Goal: Task Accomplishment & Management: Manage account settings

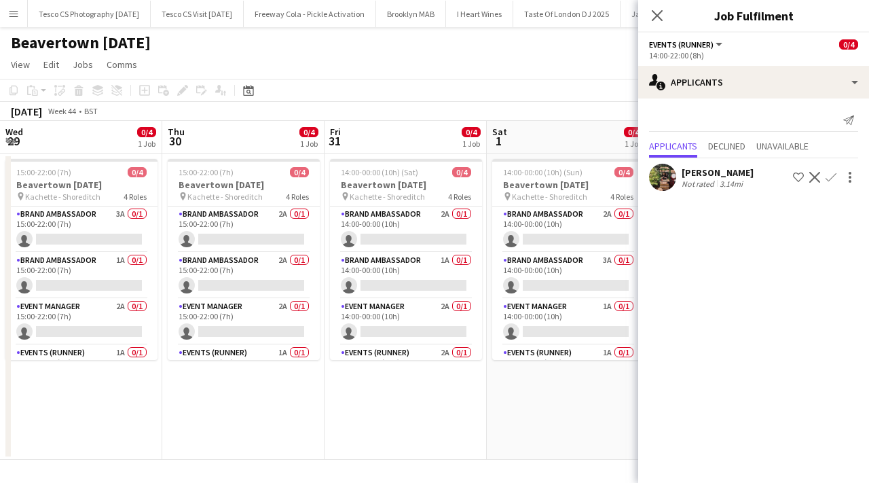
scroll to position [0, 338]
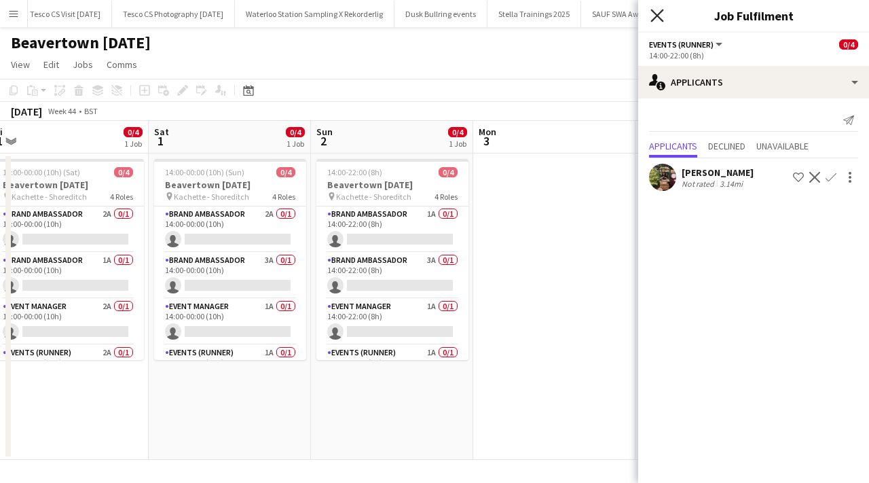
click at [656, 18] on icon "Close pop-in" at bounding box center [656, 15] width 13 height 13
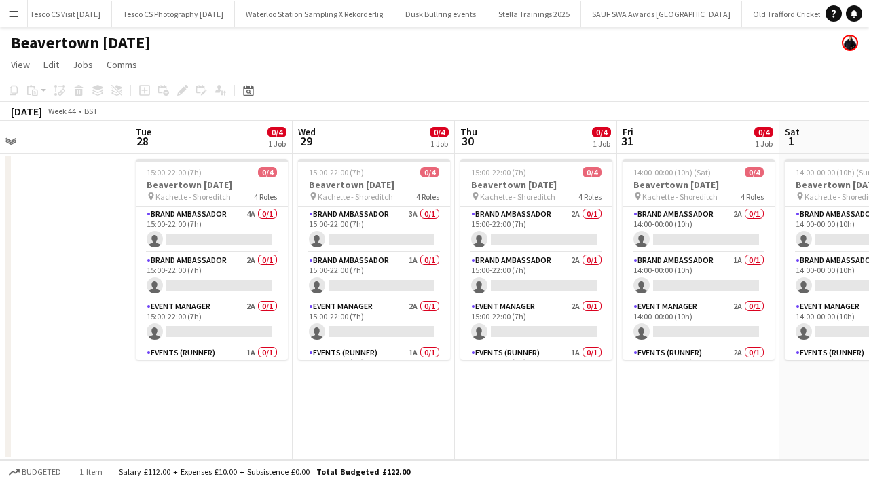
scroll to position [0, 353]
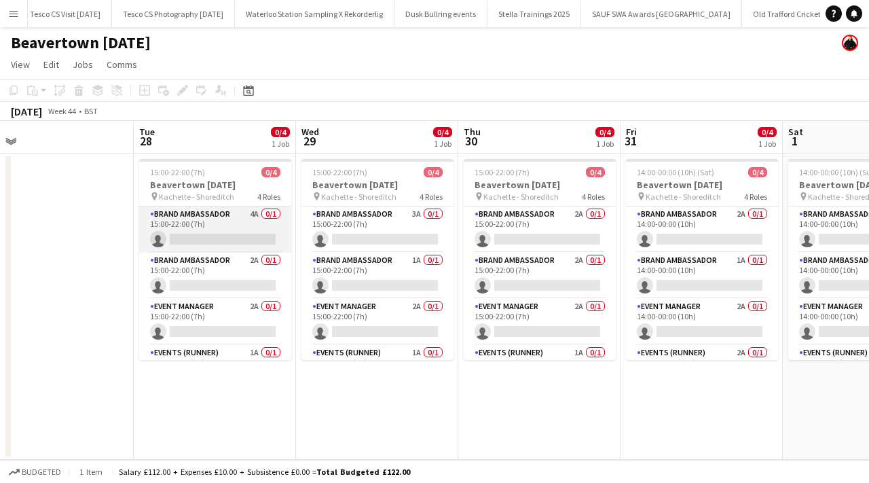
click at [270, 212] on app-card-role "Brand Ambassador 4A 0/1 15:00-22:00 (7h) single-neutral-actions" at bounding box center [215, 229] width 152 height 46
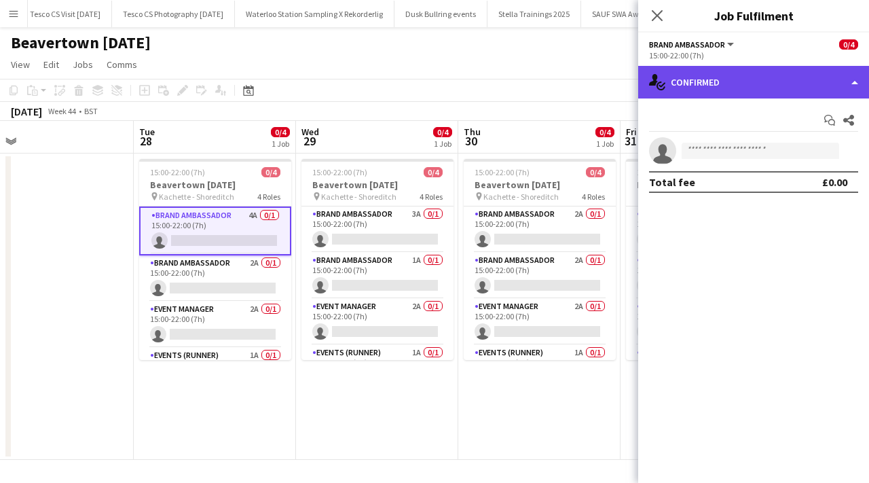
click at [726, 76] on div "single-neutral-actions-check-2 Confirmed" at bounding box center [753, 82] width 231 height 33
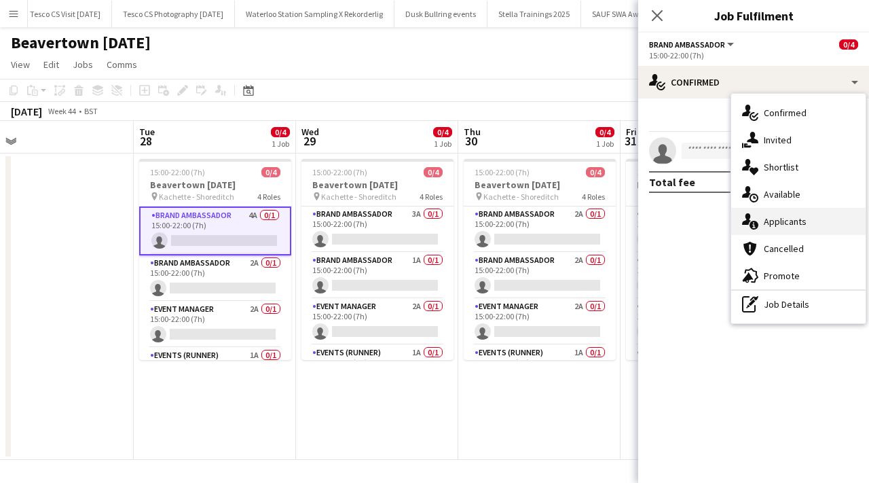
click at [793, 219] on div "single-neutral-actions-information Applicants" at bounding box center [798, 221] width 134 height 27
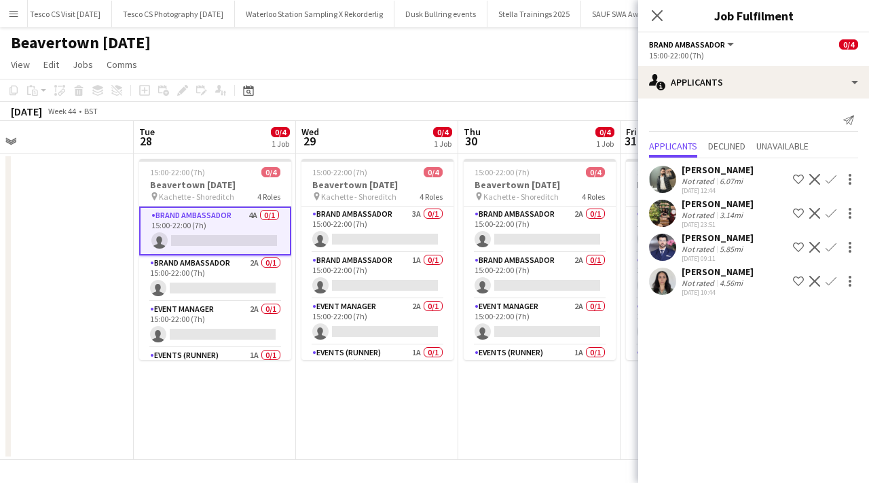
click at [662, 282] on app-user-avatar at bounding box center [662, 280] width 27 height 27
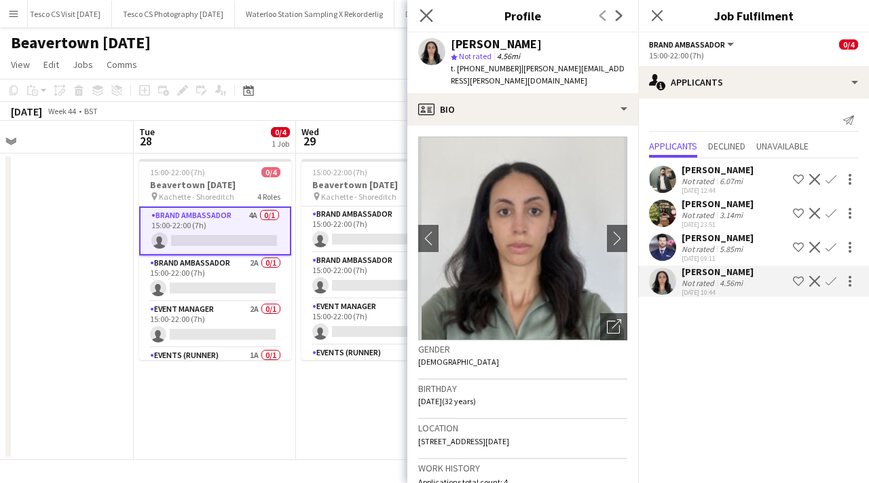
click at [426, 7] on app-icon "Close pop-in" at bounding box center [427, 16] width 20 height 20
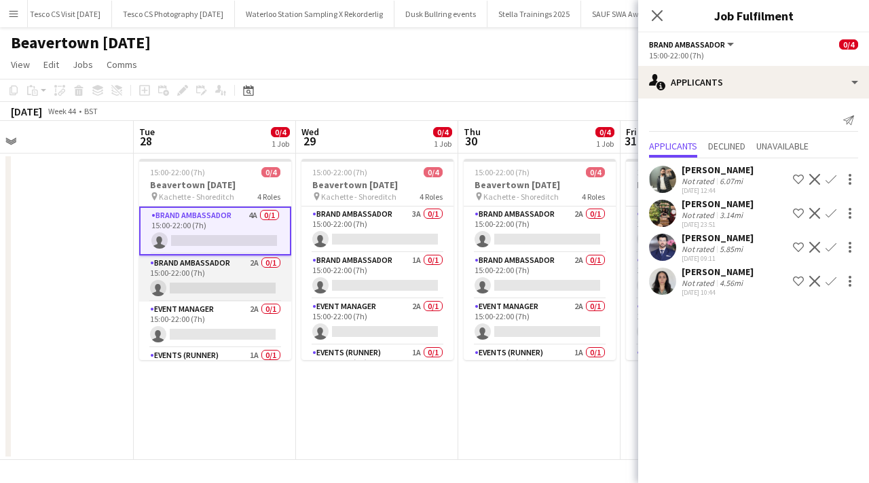
click at [270, 258] on app-card-role "Brand Ambassador 2A 0/1 15:00-22:00 (7h) single-neutral-actions" at bounding box center [215, 278] width 152 height 46
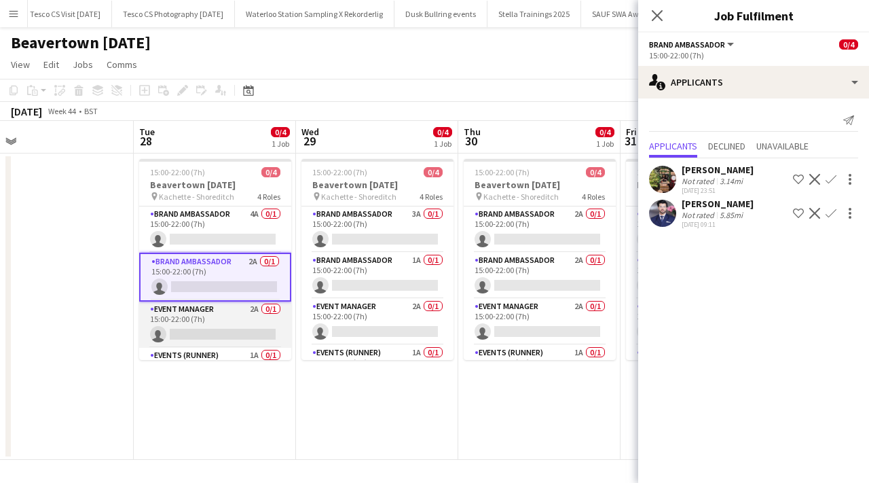
click at [272, 311] on app-card-role "Event Manager 2A 0/1 15:00-22:00 (7h) single-neutral-actions" at bounding box center [215, 324] width 152 height 46
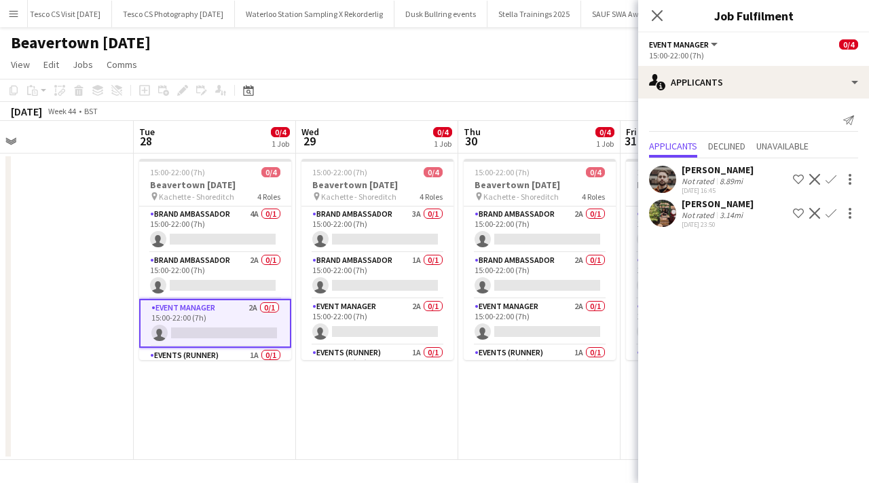
scroll to position [34, 0]
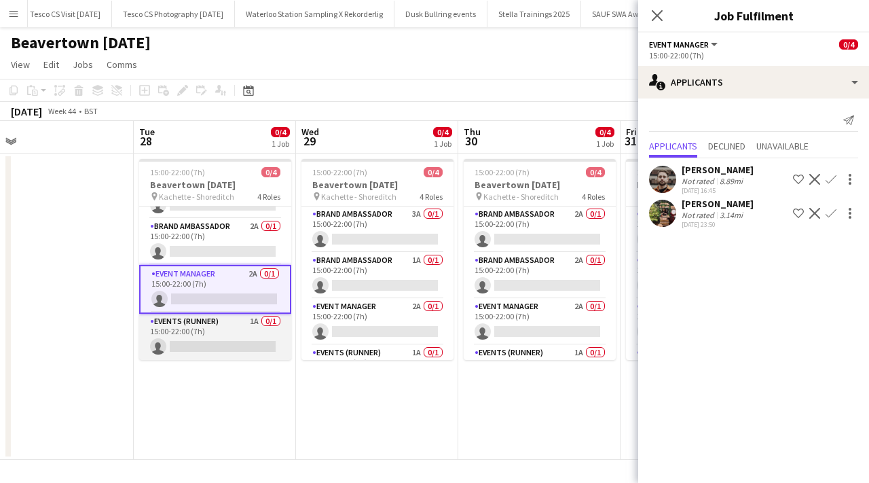
click at [269, 322] on app-card-role "Events (Runner) 1A 0/1 15:00-22:00 (7h) single-neutral-actions" at bounding box center [215, 337] width 152 height 46
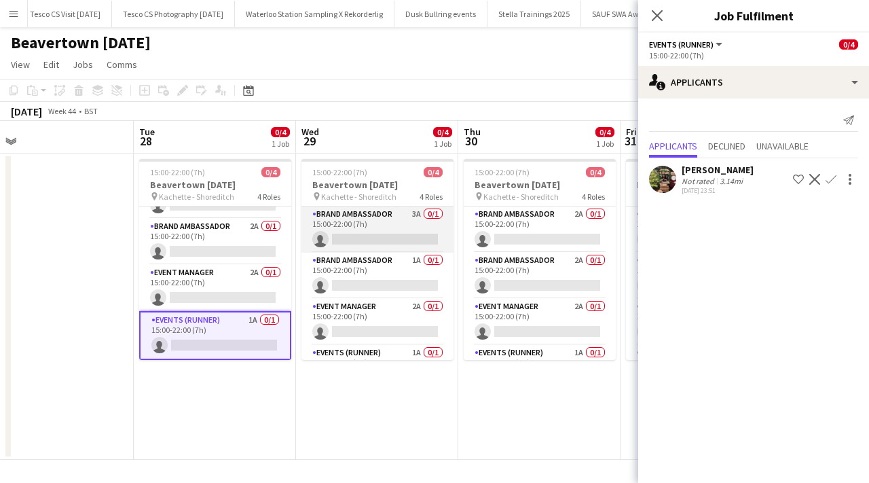
click at [433, 208] on app-card-role "Brand Ambassador 3A 0/1 15:00-22:00 (7h) single-neutral-actions" at bounding box center [377, 229] width 152 height 46
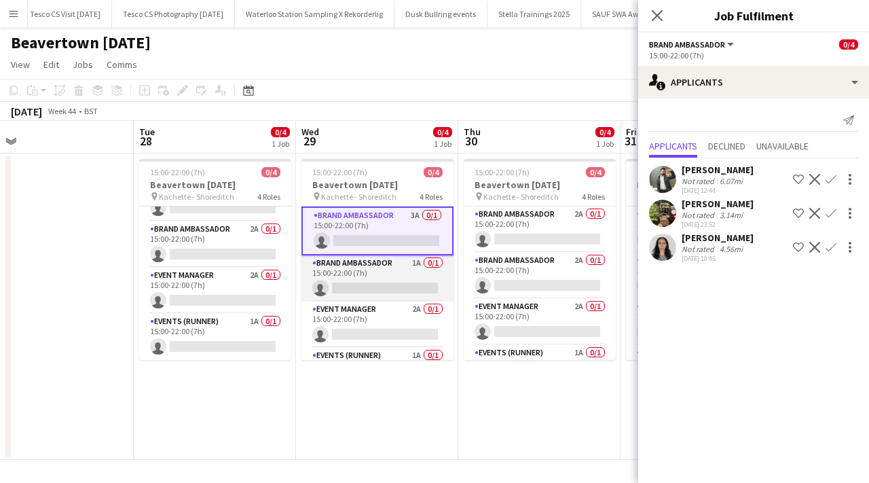
click at [439, 263] on app-card-role "Brand Ambassador 1A 0/1 15:00-22:00 (7h) single-neutral-actions" at bounding box center [377, 278] width 152 height 46
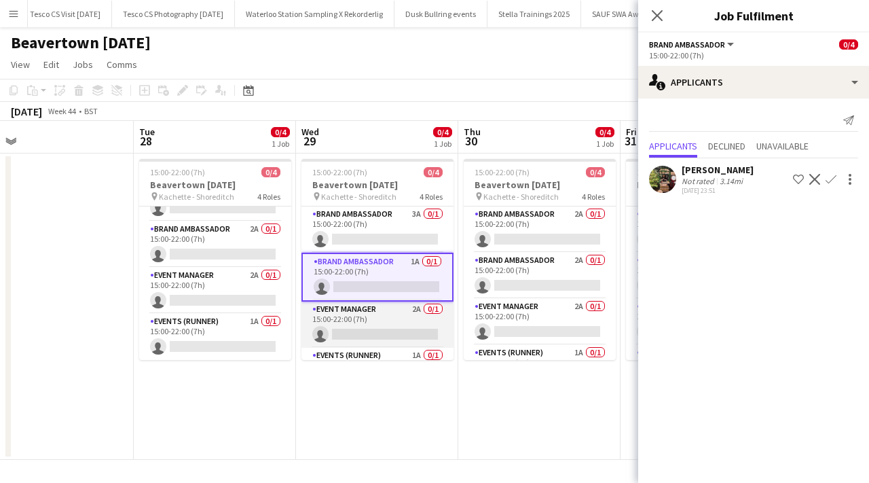
click at [435, 314] on app-card-role "Event Manager 2A 0/1 15:00-22:00 (7h) single-neutral-actions" at bounding box center [377, 324] width 152 height 46
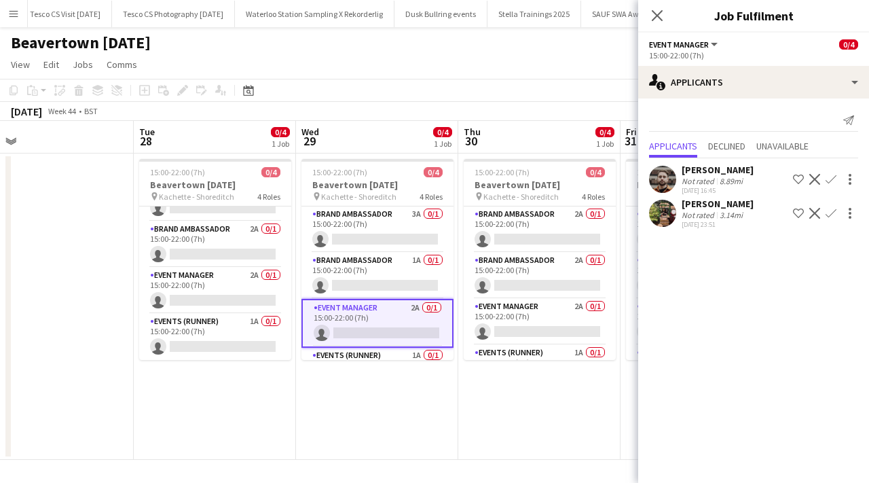
scroll to position [34, 0]
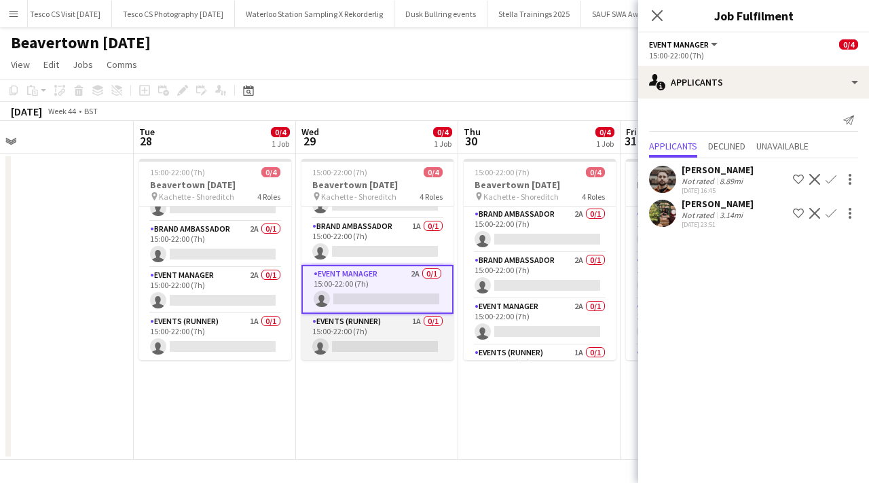
click at [432, 319] on app-card-role "Events (Runner) 1A 0/1 15:00-22:00 (7h) single-neutral-actions" at bounding box center [377, 337] width 152 height 46
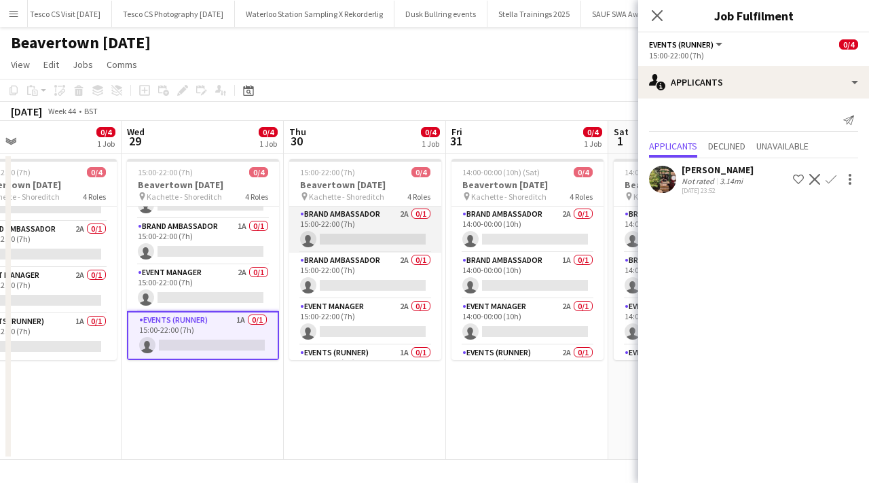
scroll to position [0, 553]
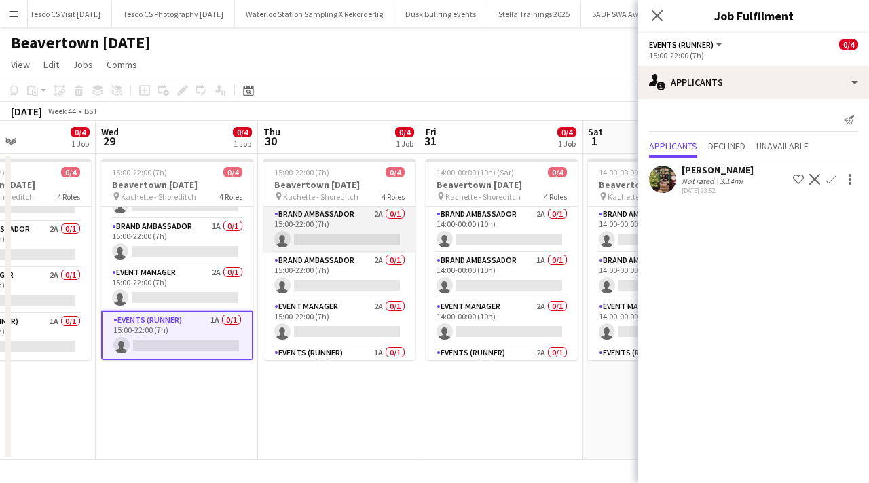
click at [398, 217] on app-card-role "Brand Ambassador 2A 0/1 15:00-22:00 (7h) single-neutral-actions" at bounding box center [339, 229] width 152 height 46
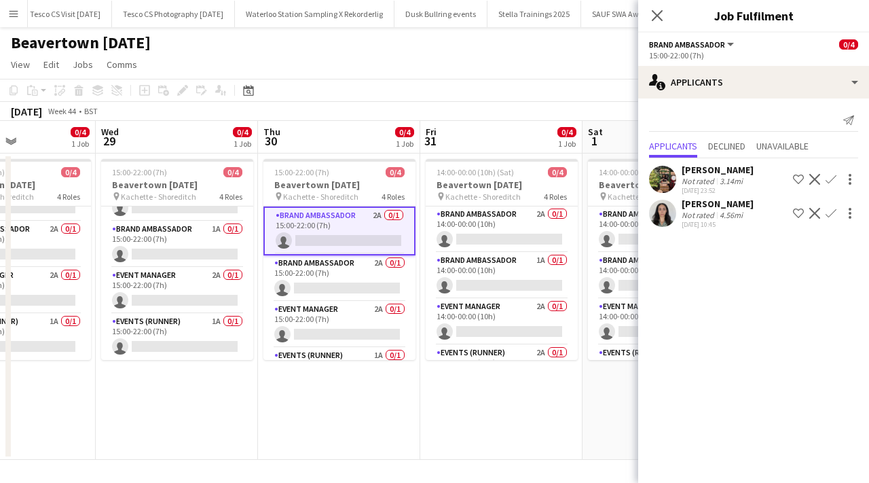
scroll to position [31, 0]
click at [398, 263] on app-card-role "Brand Ambassador 2A 0/1 15:00-22:00 (7h) single-neutral-actions" at bounding box center [339, 278] width 152 height 46
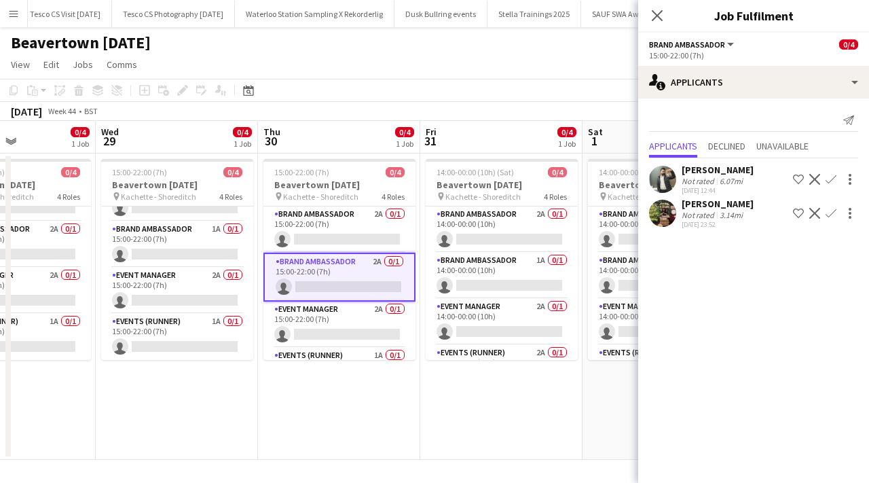
scroll to position [34, 0]
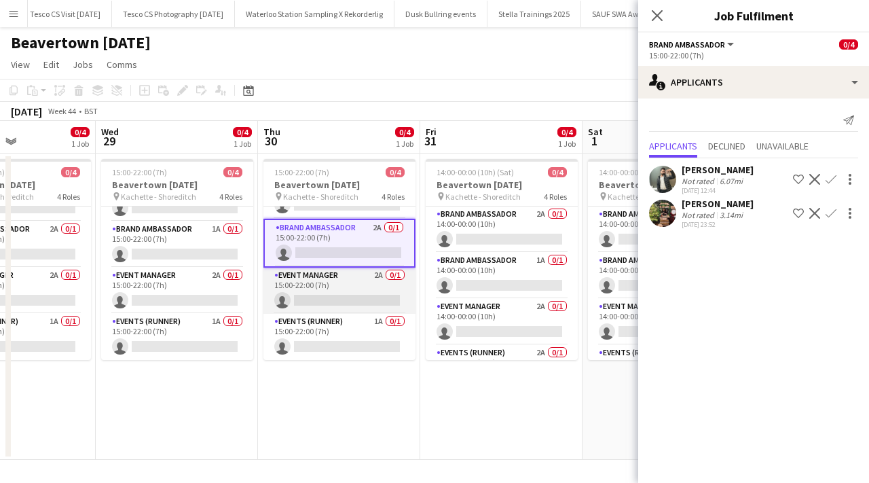
click at [397, 276] on app-card-role "Event Manager 2A 0/1 15:00-22:00 (7h) single-neutral-actions" at bounding box center [339, 290] width 152 height 46
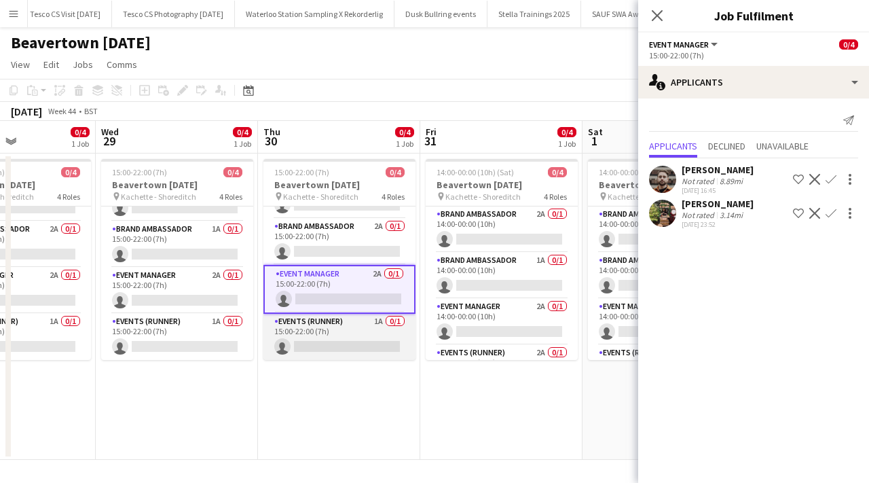
click at [398, 322] on app-card-role "Events (Runner) 1A 0/1 15:00-22:00 (7h) single-neutral-actions" at bounding box center [339, 337] width 152 height 46
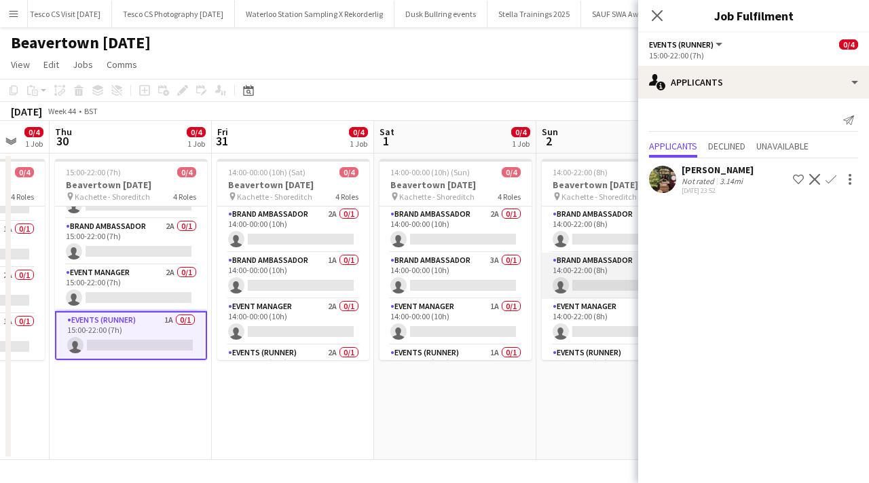
scroll to position [0, 472]
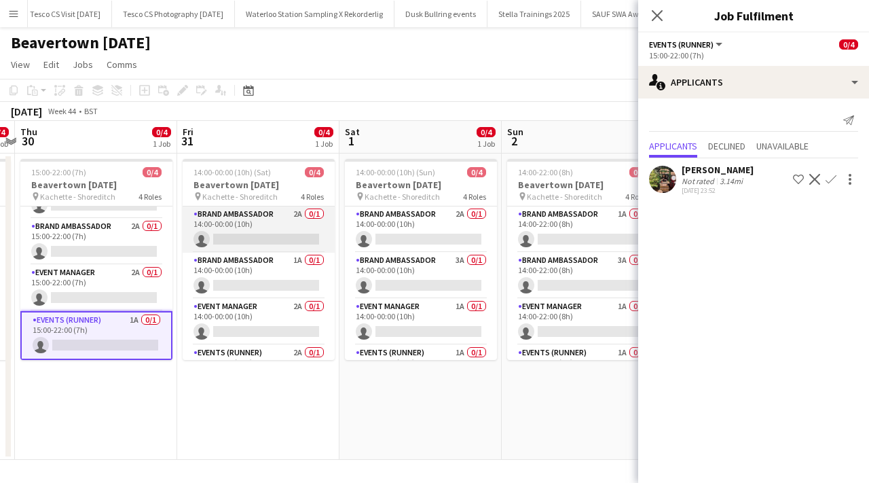
click at [320, 213] on app-card-role "Brand Ambassador 2A 0/1 14:00-00:00 (10h) single-neutral-actions" at bounding box center [259, 229] width 152 height 46
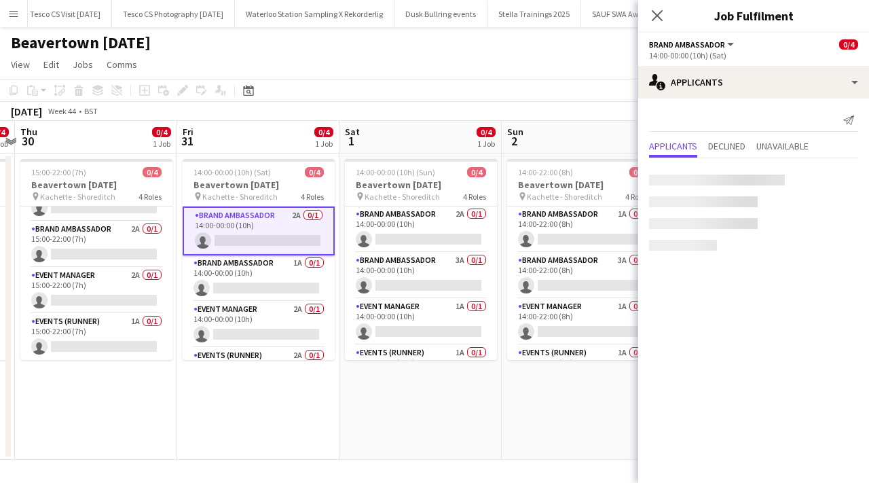
scroll to position [31, 0]
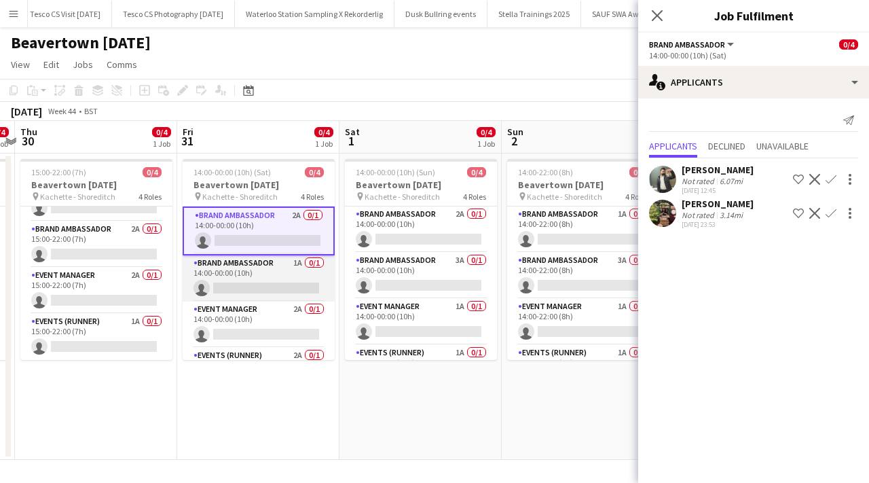
click at [318, 263] on app-card-role "Brand Ambassador 1A 0/1 14:00-00:00 (10h) single-neutral-actions" at bounding box center [259, 278] width 152 height 46
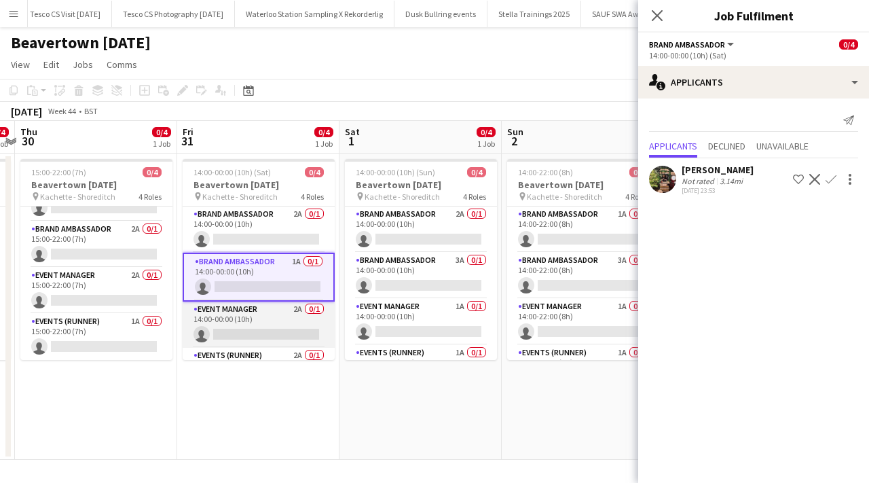
click at [315, 311] on app-card-role "Event Manager 2A 0/1 14:00-00:00 (10h) single-neutral-actions" at bounding box center [259, 324] width 152 height 46
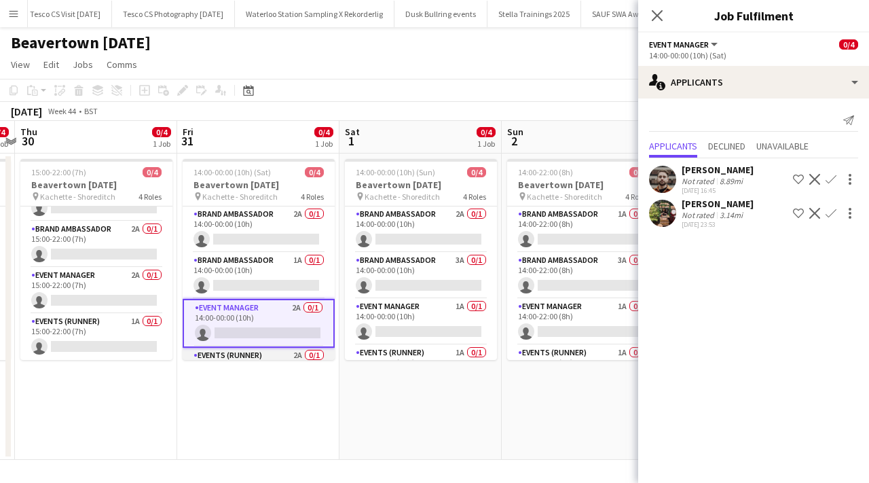
click at [316, 355] on app-card-role "Events (Runner) 2A 0/1 14:00-00:00 (10h) single-neutral-actions" at bounding box center [259, 371] width 152 height 46
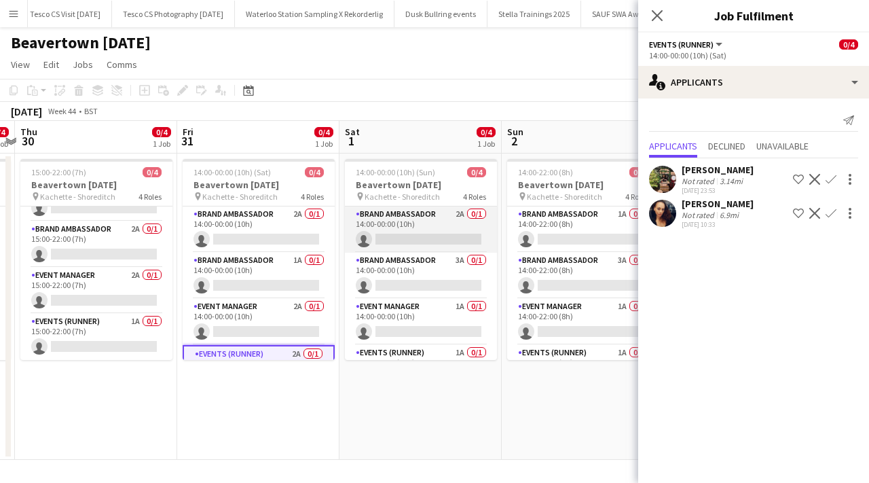
click at [472, 217] on app-card-role "Brand Ambassador 2A 0/1 14:00-00:00 (10h) single-neutral-actions" at bounding box center [421, 229] width 152 height 46
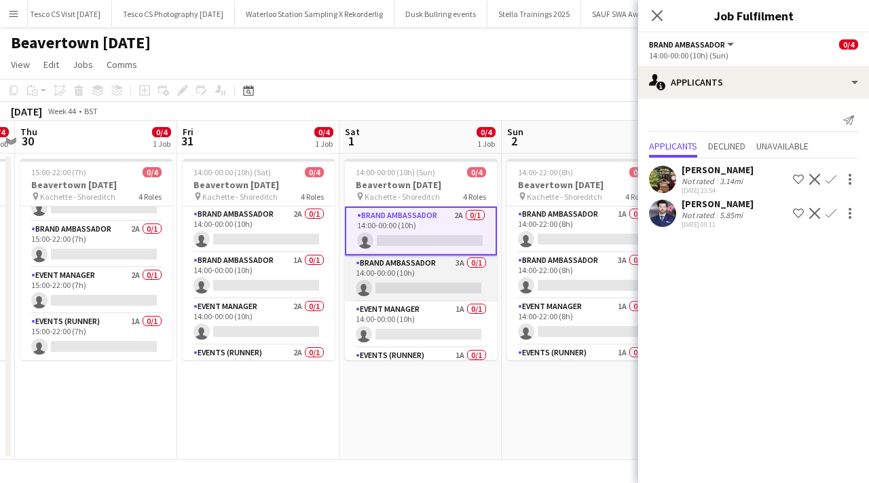
click at [482, 263] on app-card-role "Brand Ambassador 3A 0/1 14:00-00:00 (10h) single-neutral-actions" at bounding box center [421, 278] width 152 height 46
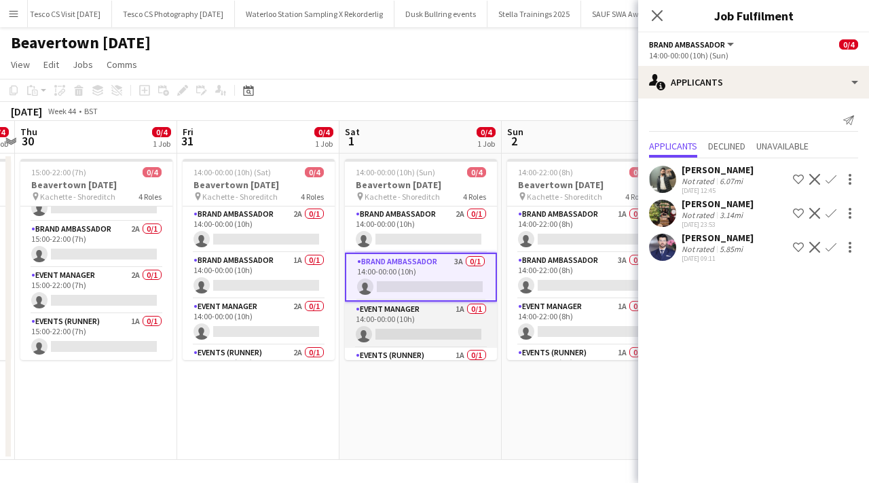
scroll to position [0, 471]
click at [480, 310] on app-card-role "Event Manager 1A 0/1 14:00-00:00 (10h) single-neutral-actions" at bounding box center [421, 324] width 152 height 46
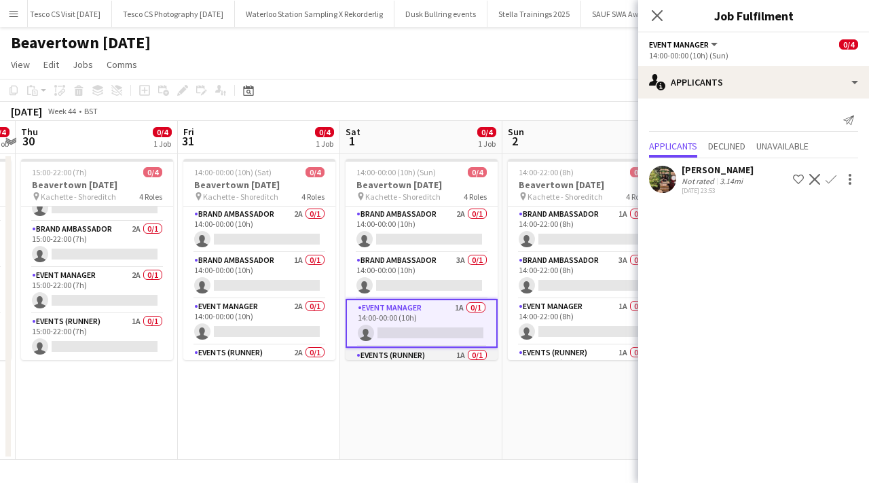
click at [479, 356] on app-card-role "Events (Runner) 1A 0/1 14:00-00:00 (10h) single-neutral-actions" at bounding box center [421, 371] width 152 height 46
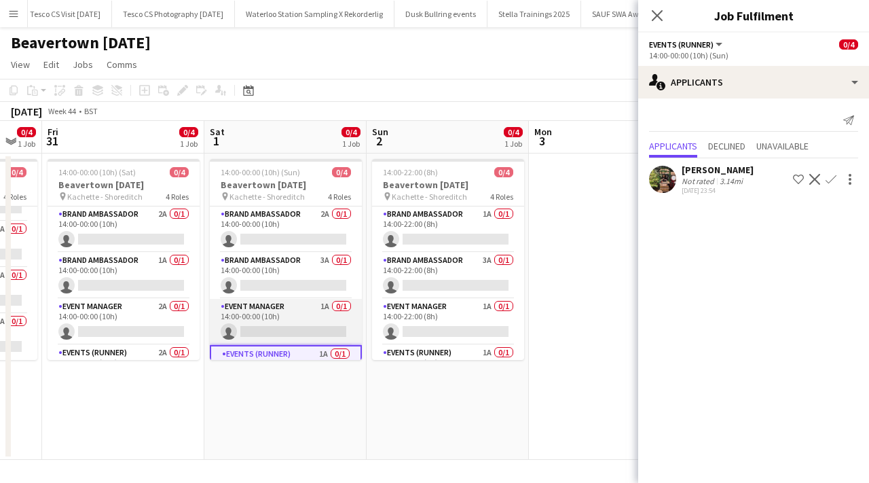
scroll to position [0, 419]
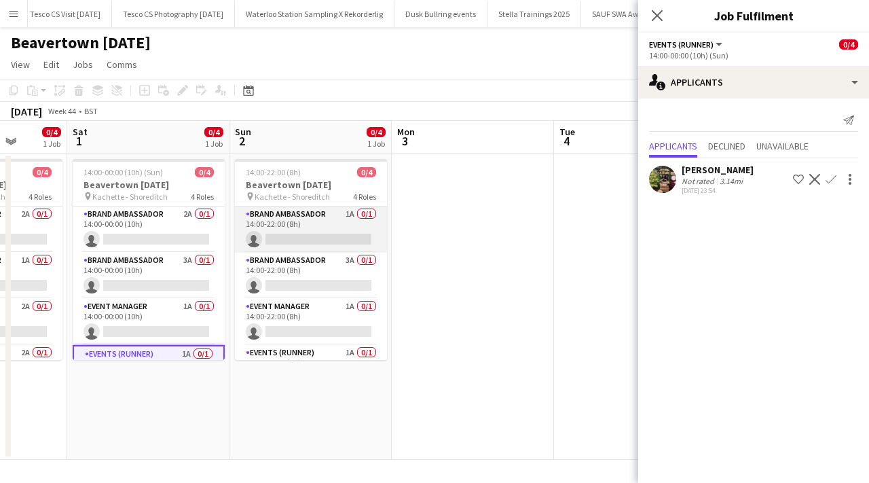
click at [367, 215] on app-card-role "Brand Ambassador 1A 0/1 14:00-22:00 (8h) single-neutral-actions" at bounding box center [311, 229] width 152 height 46
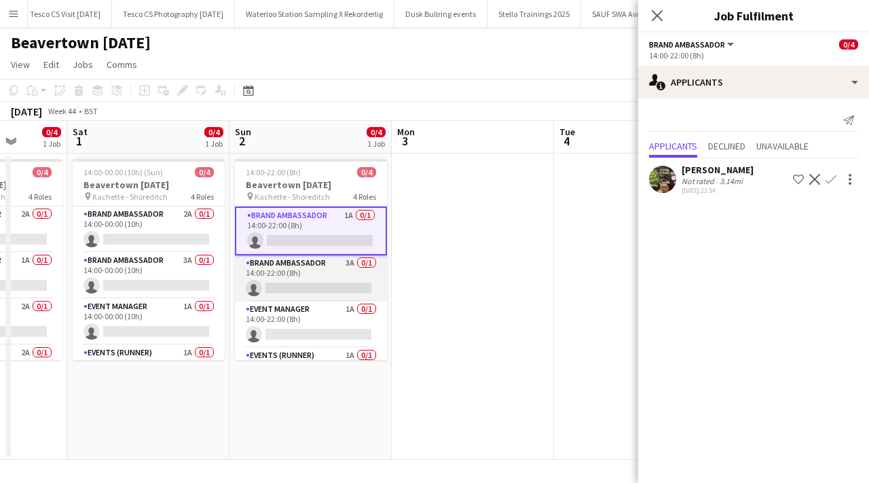
click at [369, 263] on app-card-role "Brand Ambassador 3A 0/1 14:00-22:00 (8h) single-neutral-actions" at bounding box center [311, 278] width 152 height 46
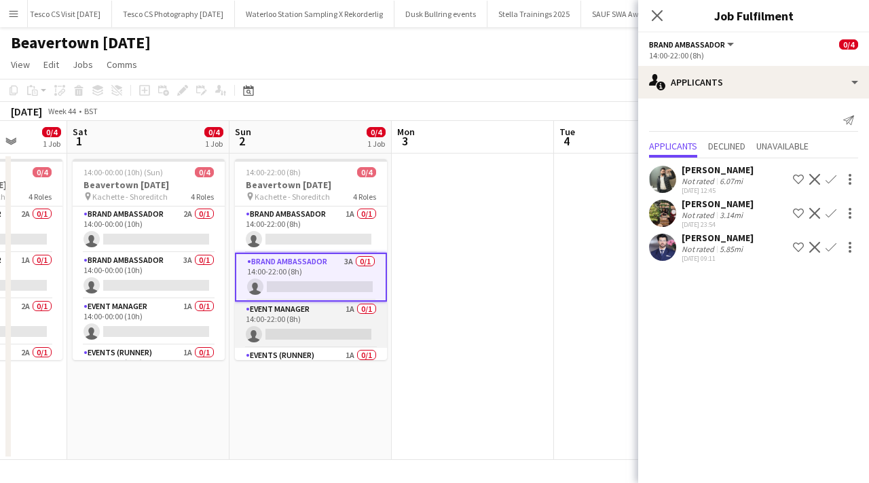
click at [375, 313] on app-card-role "Event Manager 1A 0/1 14:00-22:00 (8h) single-neutral-actions" at bounding box center [311, 324] width 152 height 46
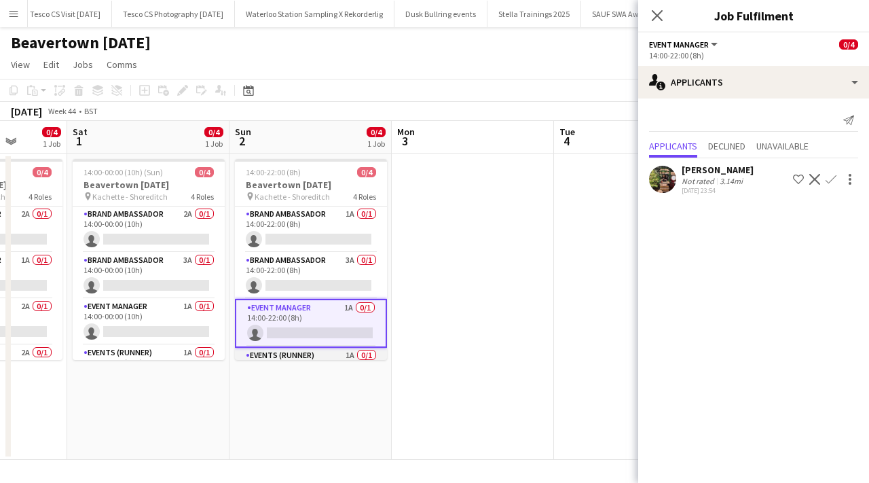
click at [366, 354] on app-card-role "Events (Runner) 1A 0/1 14:00-22:00 (8h) single-neutral-actions" at bounding box center [311, 371] width 152 height 46
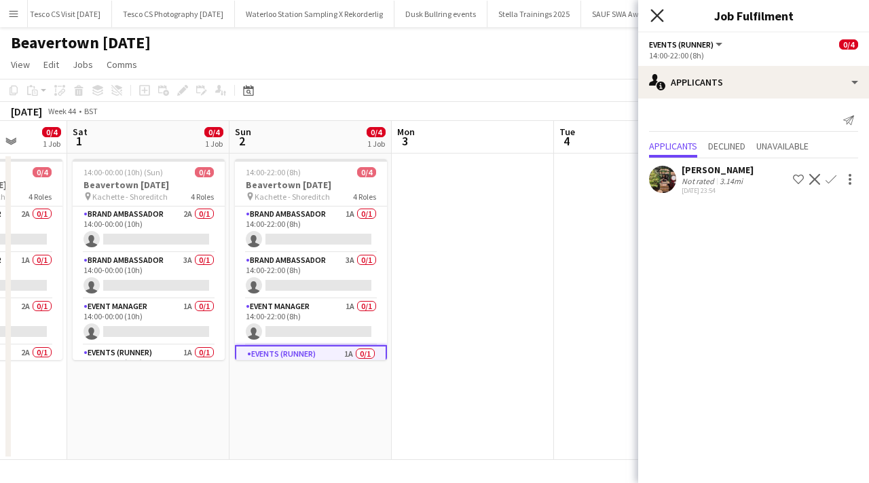
click at [652, 13] on icon "Close pop-in" at bounding box center [656, 15] width 13 height 13
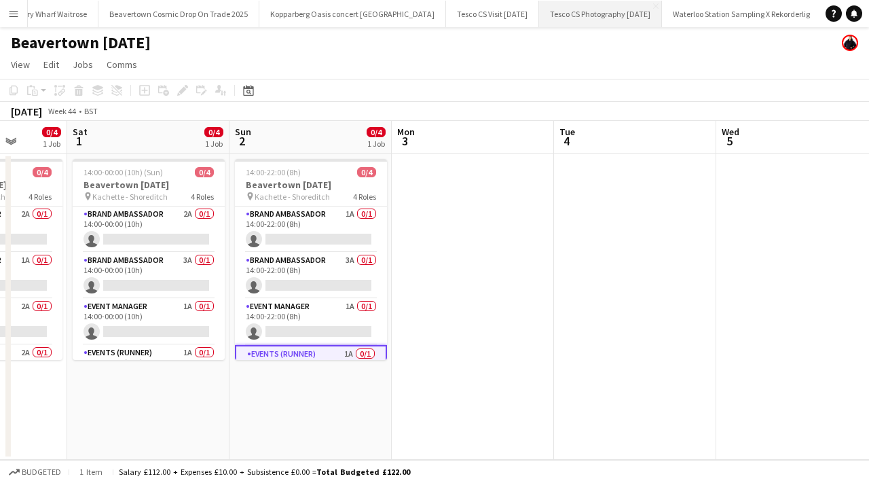
scroll to position [0, 2798]
click at [455, 12] on button "Tesco CS Visit [DATE] Close" at bounding box center [501, 14] width 93 height 26
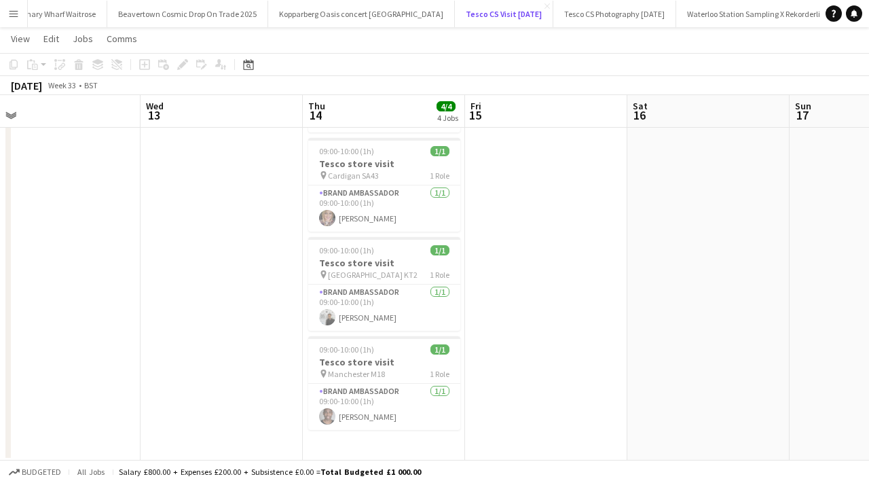
scroll to position [120, 0]
click at [394, 370] on div "pin Manchester M18 1 Role" at bounding box center [384, 372] width 152 height 11
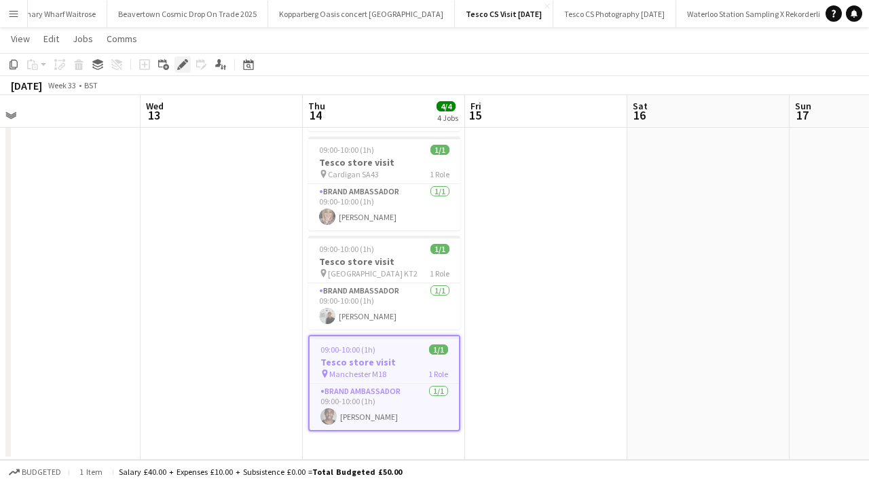
click at [179, 71] on div "Edit" at bounding box center [182, 64] width 16 height 16
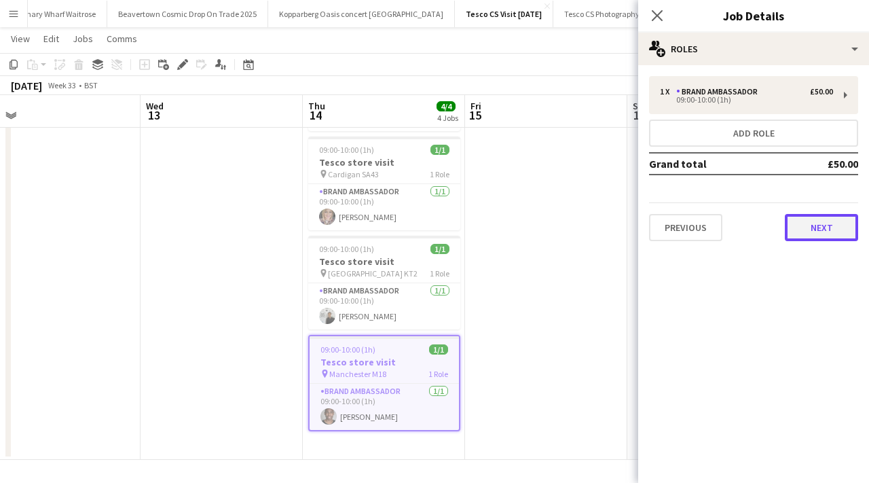
click at [835, 232] on button "Next" at bounding box center [821, 227] width 73 height 27
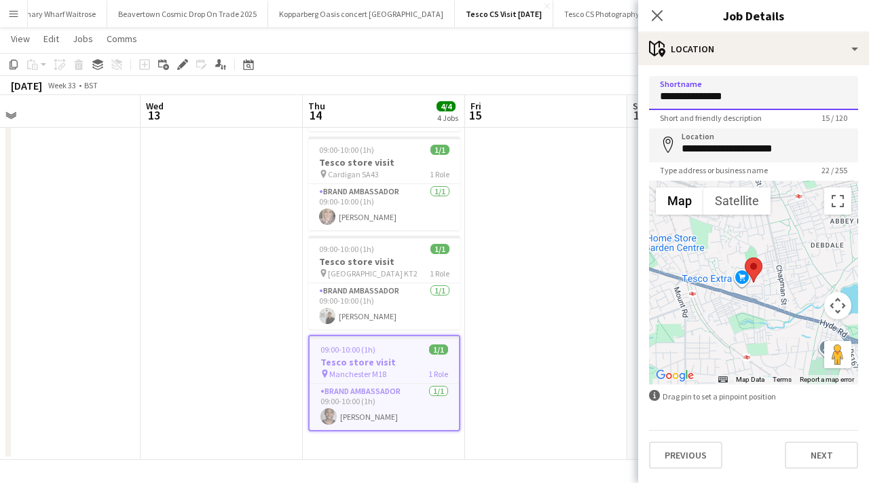
drag, startPoint x: 739, startPoint y: 96, endPoint x: 638, endPoint y: 96, distance: 101.1
click at [638, 96] on form "**********" at bounding box center [753, 272] width 231 height 392
click at [588, 195] on app-date-cell at bounding box center [546, 246] width 162 height 428
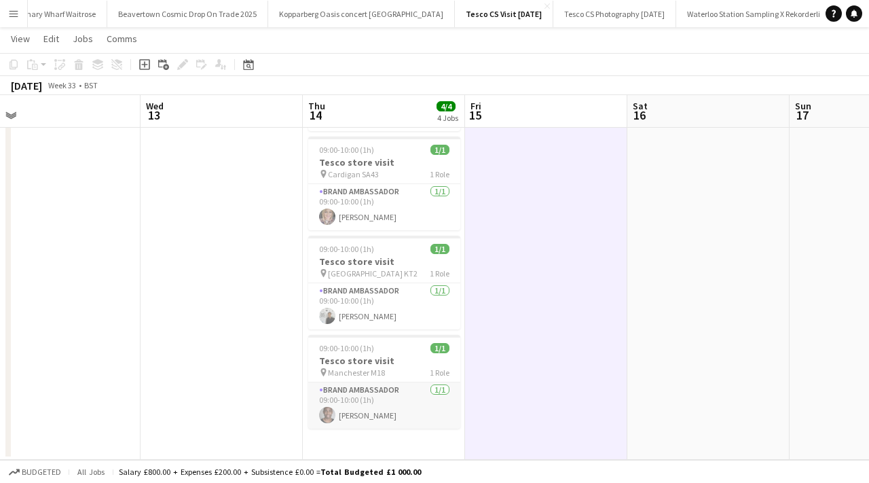
click at [381, 412] on app-card-role "Brand Ambassador [DATE] 09:00-10:00 (1h) [PERSON_NAME]" at bounding box center [384, 405] width 152 height 46
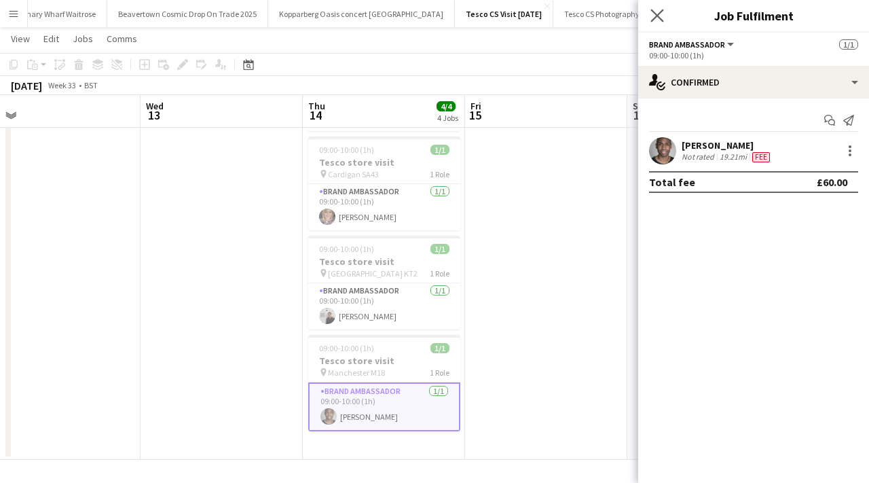
click at [653, 23] on app-icon "Close pop-in" at bounding box center [658, 16] width 20 height 20
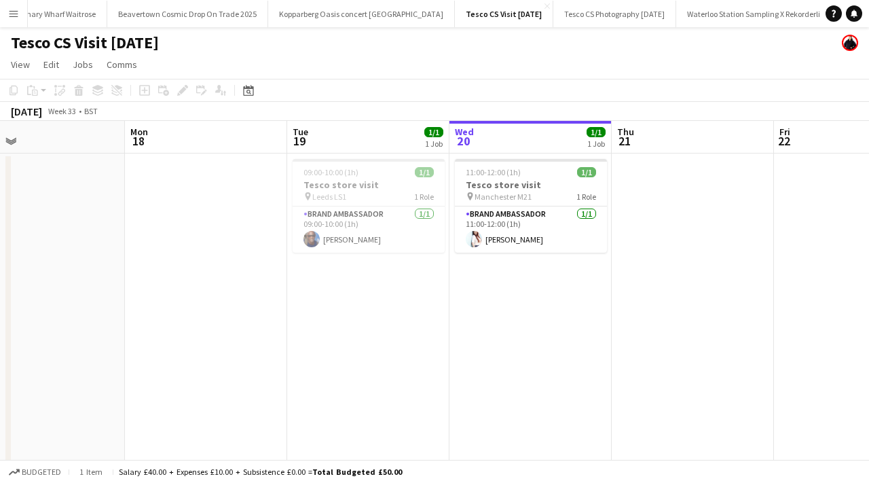
scroll to position [0, 531]
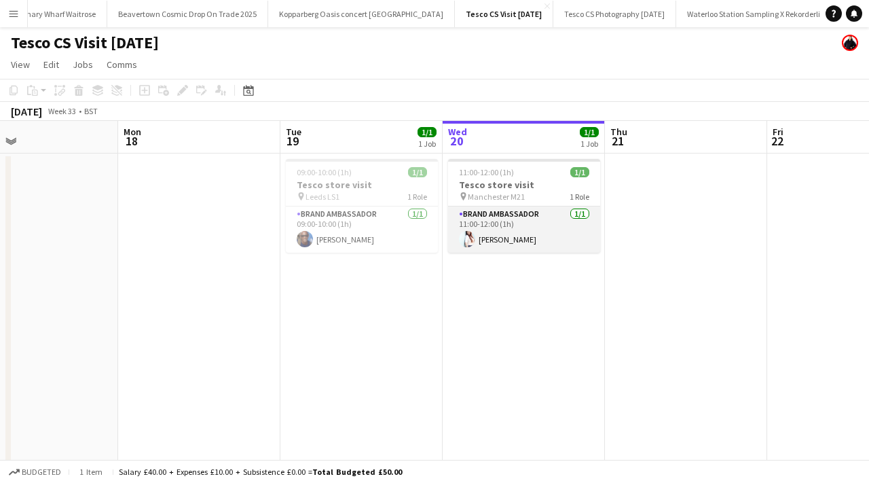
click at [507, 245] on app-card-role "Brand Ambassador [DATE] 11:00-12:00 (1h) [PERSON_NAME]" at bounding box center [524, 229] width 152 height 46
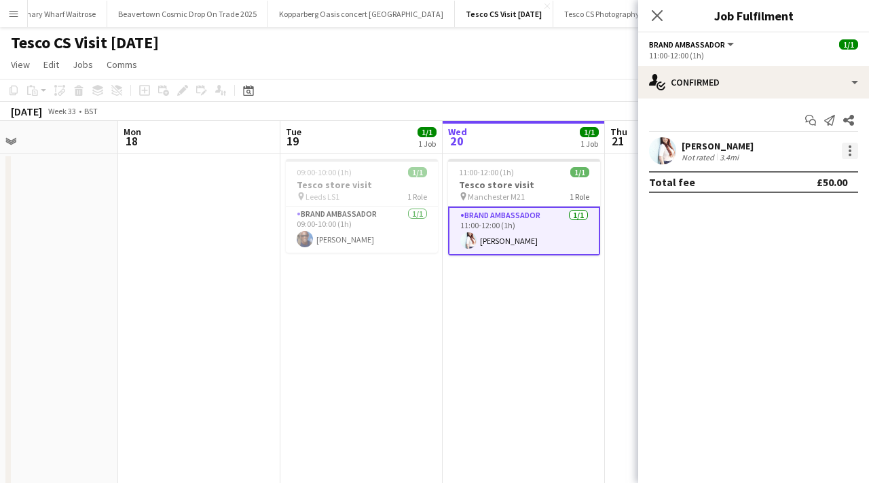
click at [853, 158] on div at bounding box center [850, 151] width 16 height 16
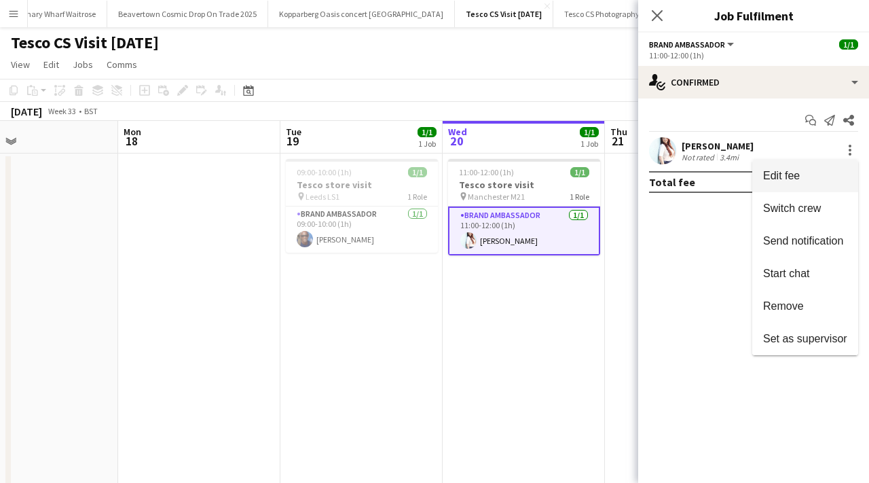
click at [817, 174] on span "Edit fee" at bounding box center [805, 176] width 84 height 12
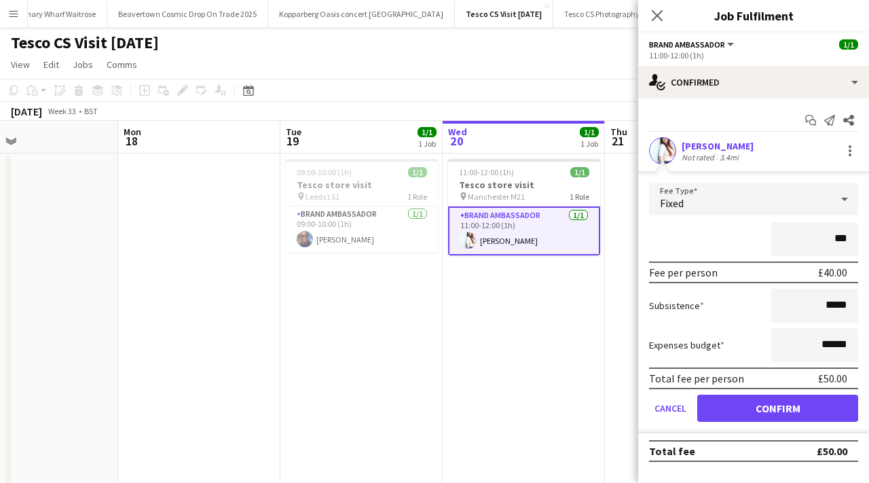
type input "**"
type input "******"
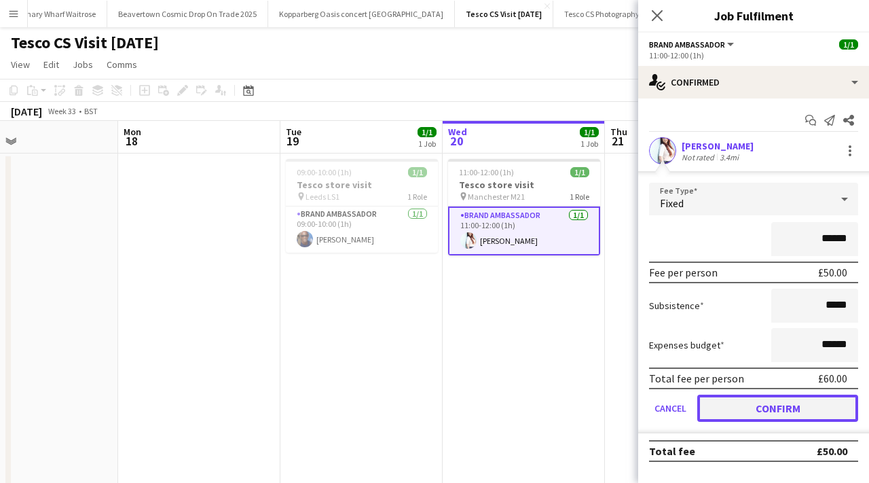
click at [764, 407] on button "Confirm" at bounding box center [777, 407] width 161 height 27
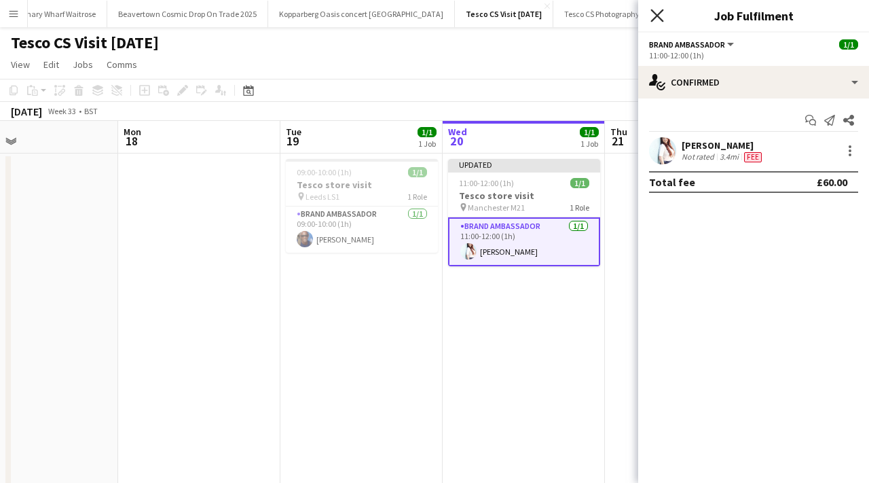
click at [656, 16] on icon at bounding box center [656, 15] width 13 height 13
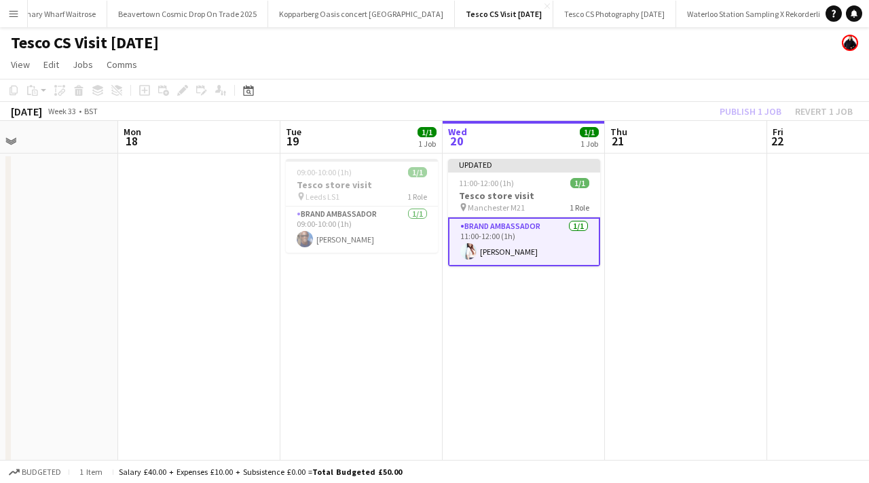
click at [565, 295] on app-date-cell "Updated 11:00-12:00 (1h) 1/1 Tesco store visit pin Manchester M21 1 Role Brand …" at bounding box center [524, 367] width 162 height 428
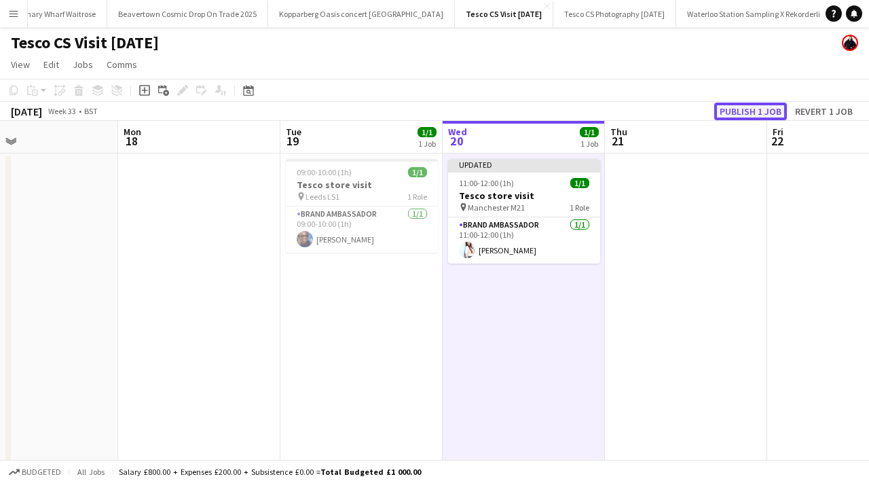
click at [747, 111] on button "Publish 1 job" at bounding box center [750, 111] width 73 height 18
click at [486, 317] on app-date-cell "In progress 11:00-12:00 (1h) 1/1 Tesco store visit pin Manchester M21 1 Role Br…" at bounding box center [524, 367] width 162 height 428
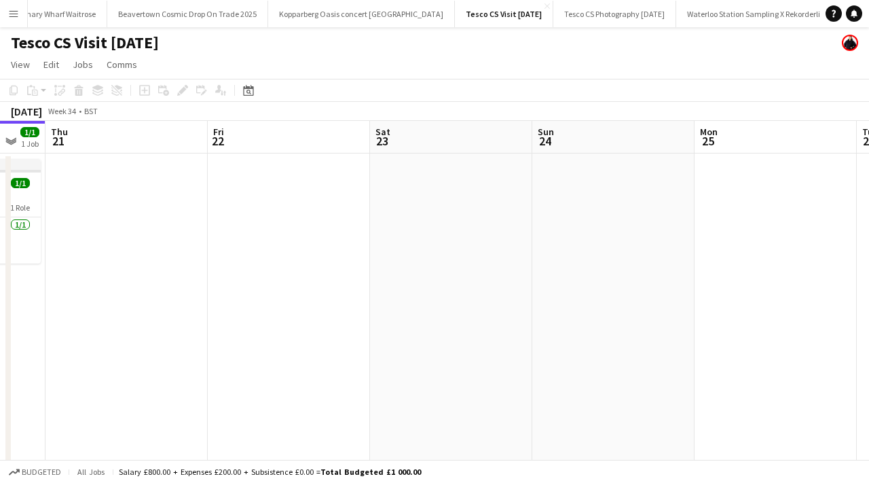
scroll to position [0, 610]
